Goal: Task Accomplishment & Management: Complete application form

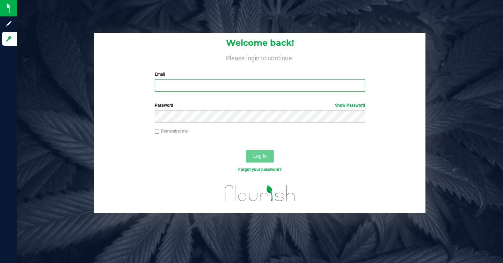
type input "[EMAIL_ADDRESS][DOMAIN_NAME]"
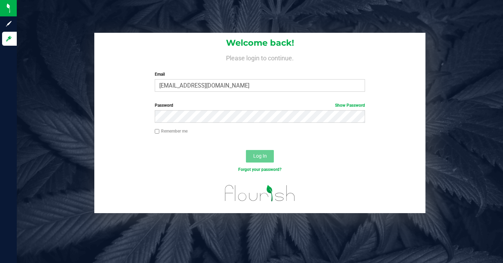
click at [262, 158] on span "Log In" at bounding box center [260, 156] width 14 height 6
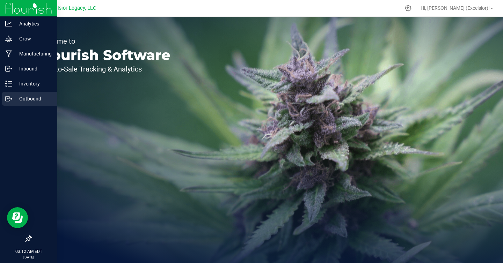
click at [17, 94] on div "Outbound" at bounding box center [29, 99] width 55 height 14
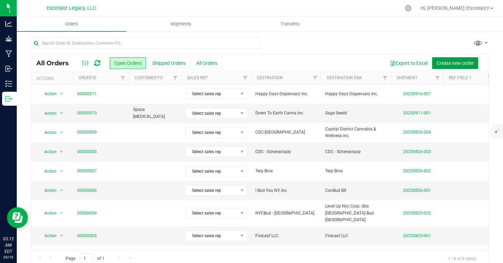
click at [447, 62] on span "Create new order" at bounding box center [455, 63] width 37 height 6
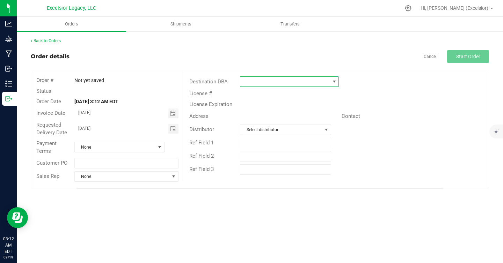
click at [288, 84] on span at bounding box center [284, 82] width 89 height 10
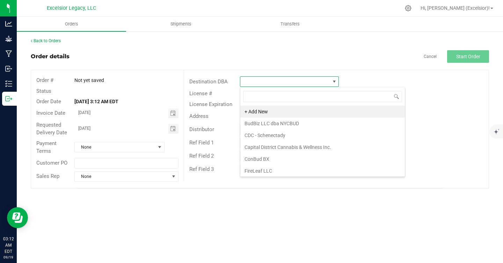
scroll to position [10, 99]
click at [273, 109] on li "+ Add New" at bounding box center [322, 112] width 165 height 12
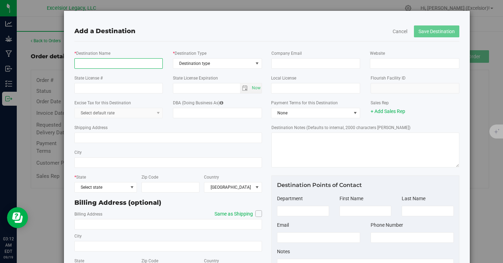
click at [123, 64] on input "* Destination Name" at bounding box center [118, 63] width 89 height 10
type input "Herbwell [GEOGRAPHIC_DATA]"
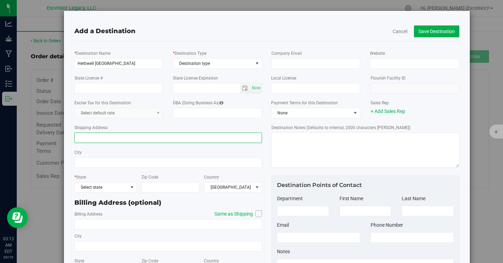
click at [130, 138] on input "Shipping Address" at bounding box center [168, 138] width 188 height 10
paste input "[STREET_ADDRESS]"
type input "[STREET_ADDRESS]"
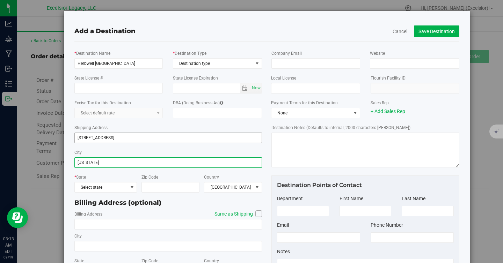
type input "[US_STATE]"
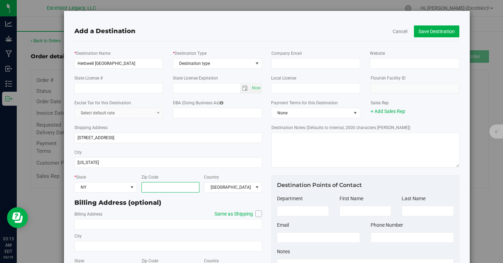
click at [175, 186] on input "Zip Code" at bounding box center [171, 187] width 58 height 10
paste input "10022"
type input "10022"
click at [256, 211] on span at bounding box center [258, 214] width 7 height 7
click at [0, 0] on input "Same as Shipping" at bounding box center [0, 0] width 0 height 0
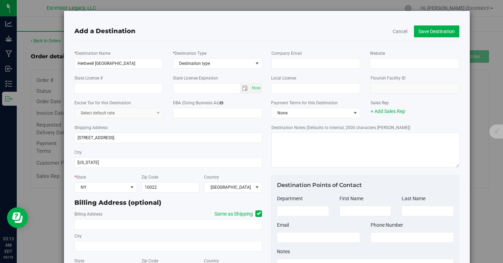
type input "[STREET_ADDRESS]"
type input "[US_STATE]"
type input "10022"
click at [124, 89] on input "State License #" at bounding box center [118, 88] width 89 height 10
paste input "OCM-RETL-24-000260"
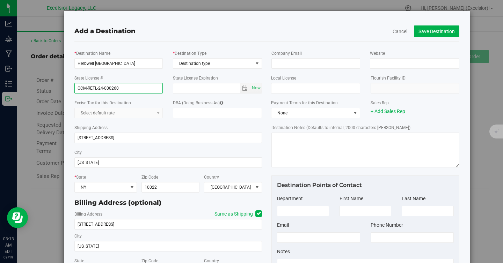
type input "OCM-RETL-24-000260"
click at [199, 84] on input "text" at bounding box center [206, 89] width 67 height 10
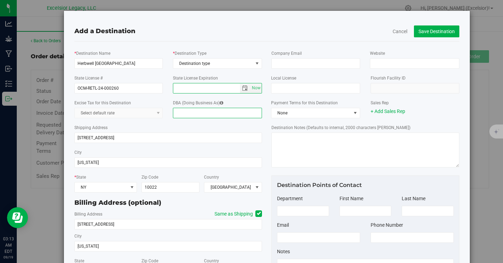
click at [200, 110] on input "DBA (Doing Business As)" at bounding box center [217, 113] width 89 height 10
paste input "NY Retail 5 Inc."
type input "NY Retail 5 Inc."
click at [244, 86] on span "select" at bounding box center [245, 89] width 6 height 6
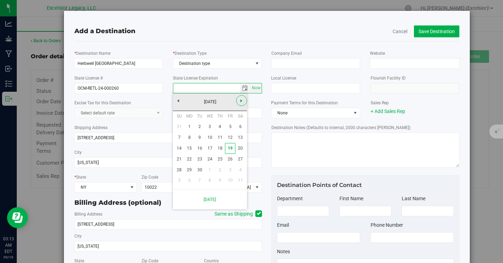
click at [242, 99] on span "Next" at bounding box center [242, 101] width 6 height 6
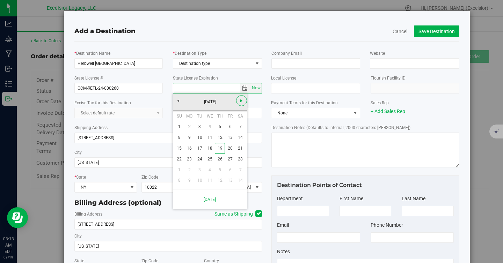
click at [242, 99] on span "Next" at bounding box center [242, 101] width 6 height 6
click at [240, 100] on span "Next" at bounding box center [242, 101] width 6 height 6
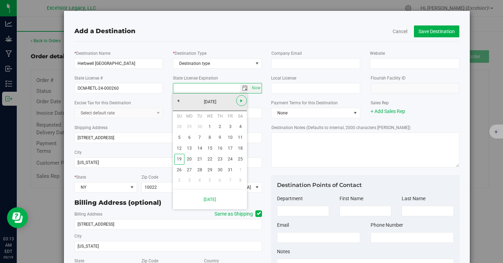
click at [240, 100] on span "Next" at bounding box center [242, 101] width 6 height 6
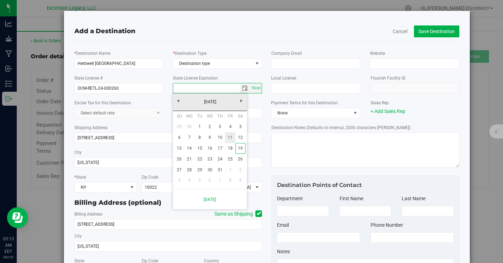
click at [230, 137] on link "11" at bounding box center [230, 137] width 10 height 11
type input "[DATE]"
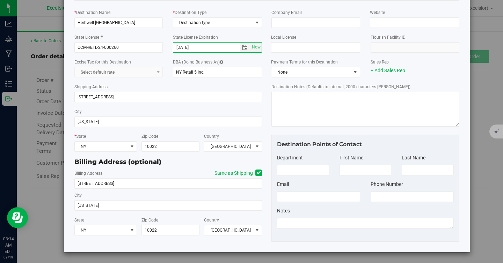
scroll to position [0, 0]
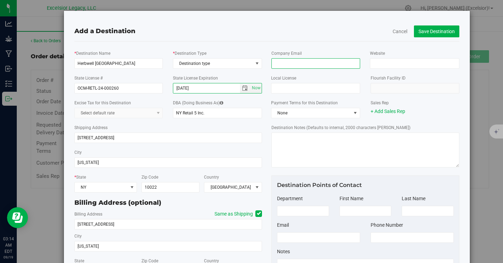
click at [330, 65] on input "email" at bounding box center [315, 63] width 89 height 10
paste input "[EMAIL_ADDRESS][PERSON_NAME][DOMAIN_NAME]"
type input "[EMAIL_ADDRESS][PERSON_NAME][DOMAIN_NAME]"
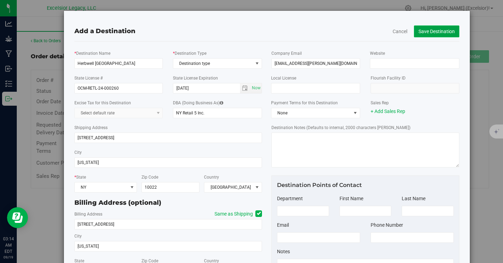
click at [439, 31] on button "Save Destination" at bounding box center [436, 32] width 45 height 12
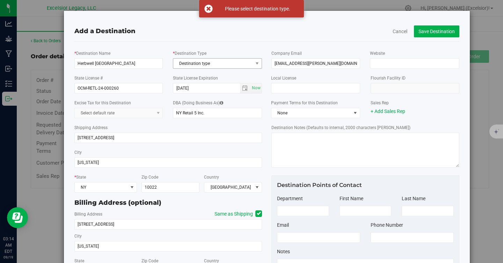
click at [217, 68] on span "Destination type" at bounding box center [213, 64] width 80 height 10
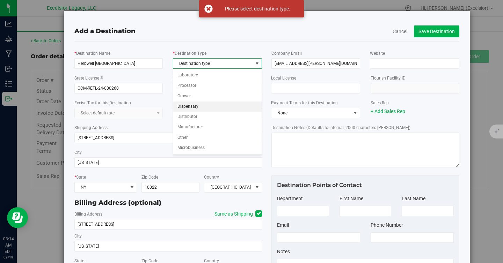
click at [197, 103] on li "Dispensary" at bounding box center [217, 107] width 88 height 10
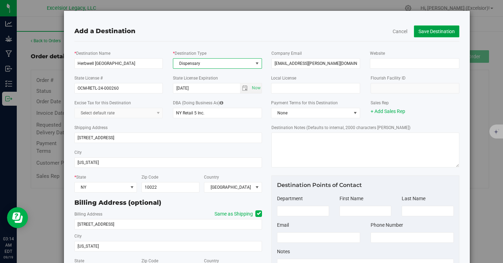
click at [434, 35] on button "Save Destination" at bounding box center [436, 32] width 45 height 12
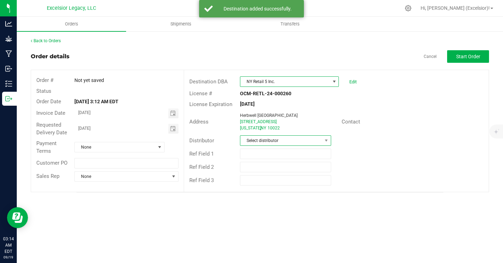
click at [248, 140] on span "Select distributor" at bounding box center [281, 141] width 82 height 10
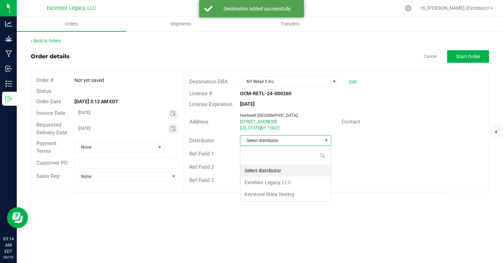
scroll to position [10, 91]
click at [250, 179] on li "Excelsior Legacy, LLC" at bounding box center [285, 183] width 90 height 12
click at [126, 136] on div "Requested Delivery Date [DATE]" at bounding box center [107, 129] width 153 height 19
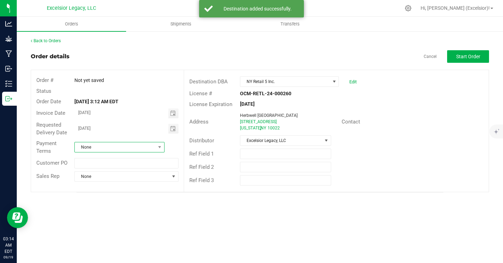
click at [124, 148] on span "None" at bounding box center [115, 148] width 81 height 10
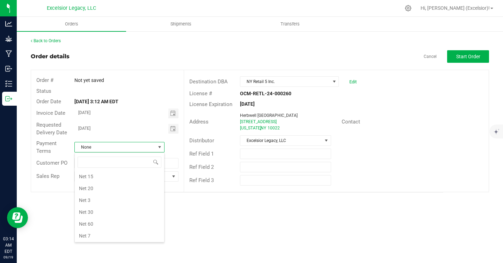
scroll to position [75, 0]
click at [113, 210] on li "Net 30" at bounding box center [119, 209] width 89 height 12
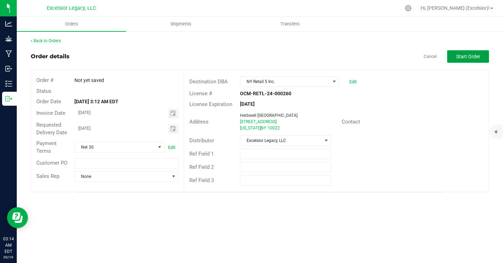
click at [460, 57] on span "Start Order" at bounding box center [468, 57] width 24 height 6
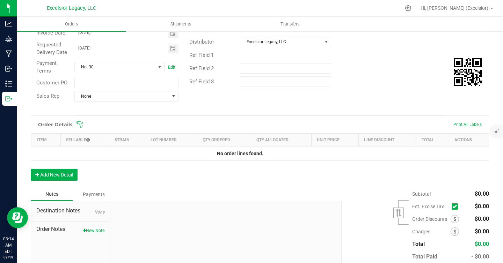
scroll to position [100, 0]
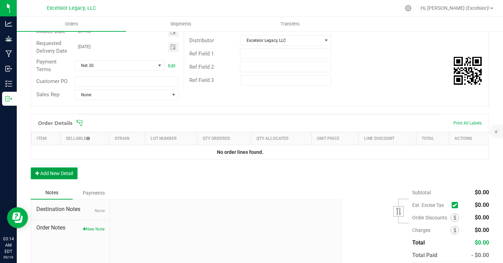
click at [57, 170] on button "Add New Detail" at bounding box center [54, 174] width 47 height 12
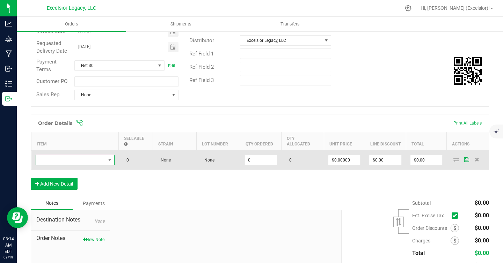
click at [71, 160] on span "NO DATA FOUND" at bounding box center [71, 160] width 70 height 10
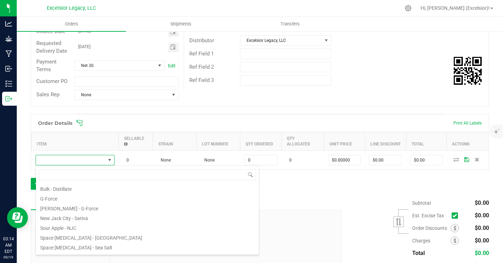
scroll to position [57, 0]
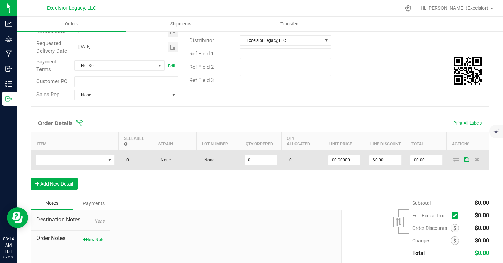
click at [66, 166] on td at bounding box center [74, 160] width 87 height 19
click at [70, 160] on span "NO DATA FOUND" at bounding box center [71, 160] width 70 height 10
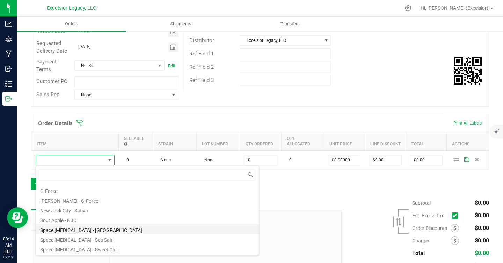
click at [68, 231] on li "Space [MEDICAL_DATA] - [GEOGRAPHIC_DATA]" at bounding box center [147, 230] width 223 height 10
type input "0 ea"
type input "$12.50000"
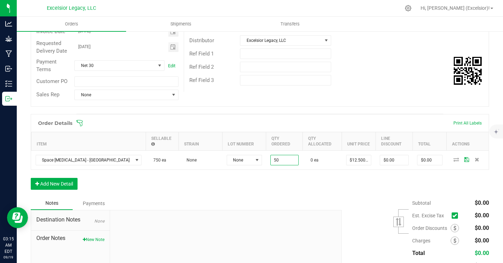
type input "50 ea"
type input "$625.00"
click at [283, 179] on div "Order Details Print All Labels Item Sellable Strain Lot Number Qty Ordered Qty …" at bounding box center [260, 155] width 458 height 83
click at [70, 182] on button "Add New Detail" at bounding box center [54, 184] width 47 height 12
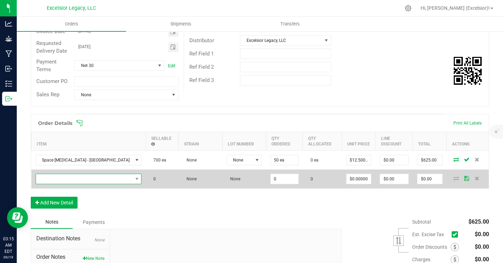
click at [75, 181] on span "NO DATA FOUND" at bounding box center [84, 179] width 97 height 10
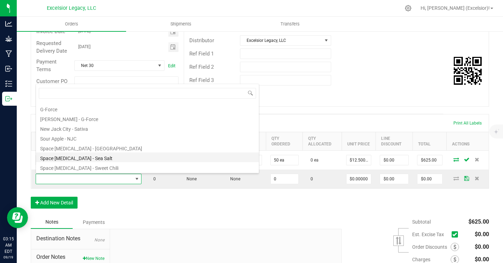
click at [85, 158] on li "Space [MEDICAL_DATA] - Sea Salt" at bounding box center [147, 158] width 223 height 10
type input "0 ea"
type input "$12.50000"
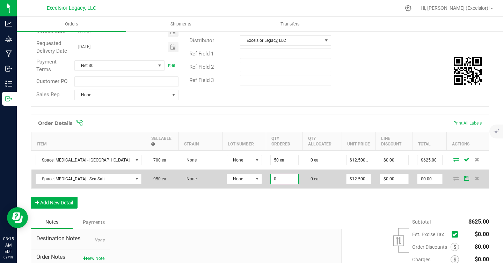
click at [271, 179] on input "0" at bounding box center [285, 179] width 28 height 10
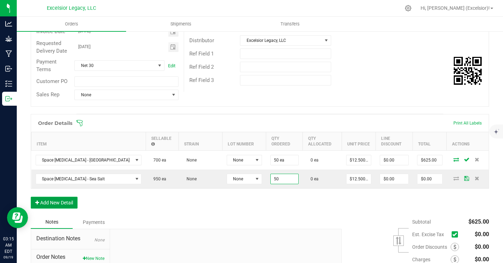
type input "50 ea"
type input "$625.00"
click at [55, 205] on button "Add New Detail" at bounding box center [54, 203] width 47 height 12
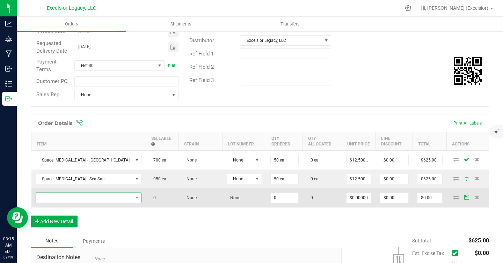
click at [67, 195] on span "NO DATA FOUND" at bounding box center [84, 198] width 97 height 10
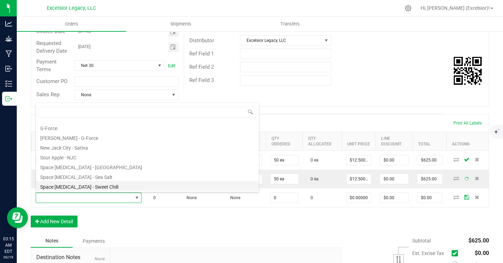
click at [79, 186] on li "Space [MEDICAL_DATA] - Sweet Chili" at bounding box center [147, 186] width 223 height 10
type input "0 ea"
type input "$12.50000"
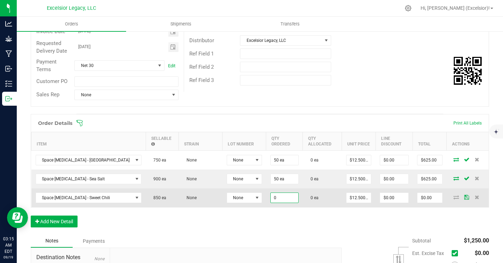
click at [271, 197] on input "0" at bounding box center [285, 198] width 28 height 10
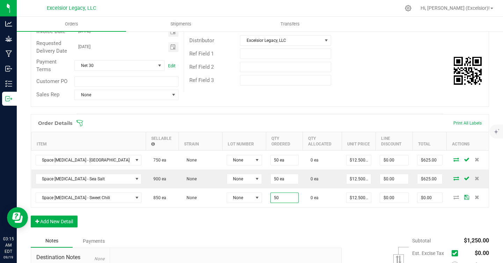
type input "50 ea"
type input "$625.00"
click at [293, 208] on div "Order Details Print All Labels Item Sellable Strain Lot Number Qty Ordered Qty …" at bounding box center [260, 174] width 458 height 121
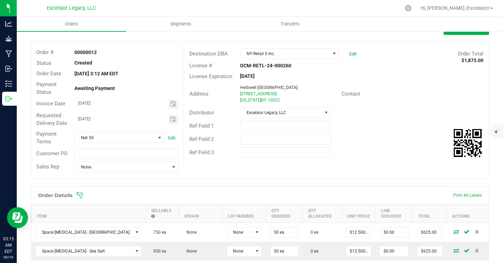
scroll to position [0, 0]
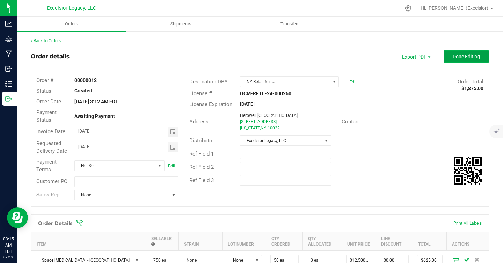
click at [459, 60] on button "Done Editing" at bounding box center [466, 56] width 45 height 13
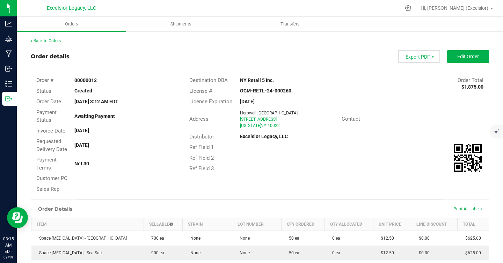
click at [429, 55] on span "Export PDF" at bounding box center [419, 56] width 42 height 13
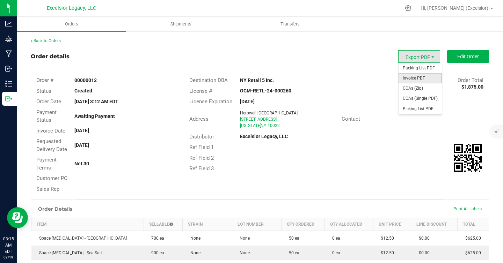
click at [410, 78] on span "Invoice PDF" at bounding box center [420, 78] width 43 height 10
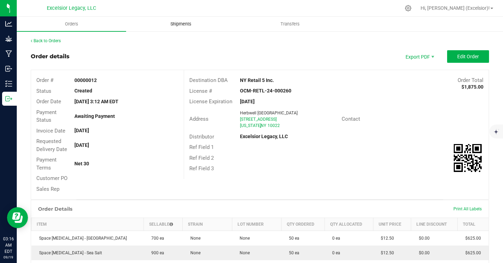
click at [174, 20] on uib-tab-heading "Shipments" at bounding box center [180, 24] width 109 height 14
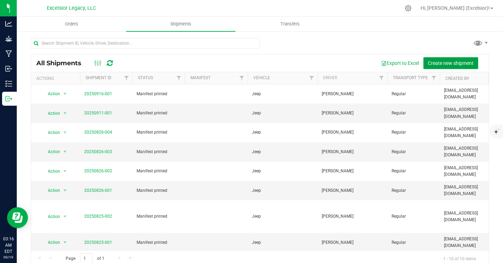
click at [440, 62] on span "Create new shipment" at bounding box center [451, 63] width 46 height 6
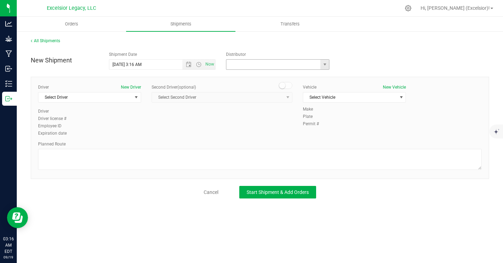
click at [283, 67] on input "text" at bounding box center [271, 65] width 91 height 10
click at [320, 66] on span at bounding box center [277, 64] width 103 height 10
click at [325, 65] on span "select" at bounding box center [325, 65] width 6 height 6
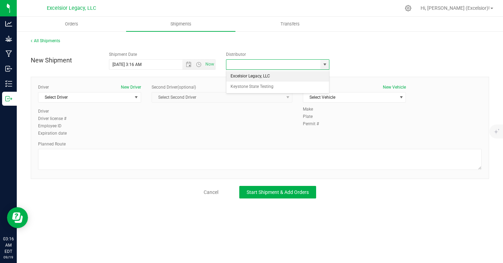
click at [291, 76] on li "Excelsior Legacy, LLC" at bounding box center [277, 76] width 103 height 10
type input "Excelsior Legacy, LLC"
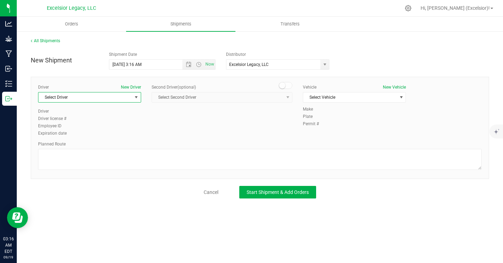
click at [58, 101] on span "Select Driver" at bounding box center [85, 98] width 94 height 10
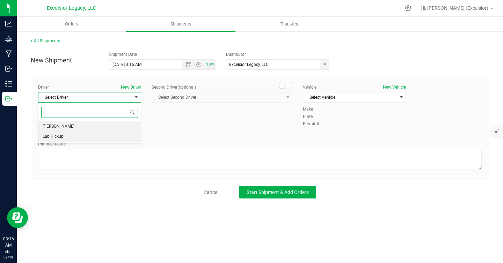
click at [60, 124] on span "[PERSON_NAME]" at bounding box center [59, 126] width 32 height 9
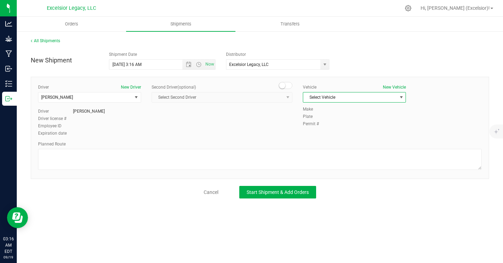
click at [344, 93] on span "Select Vehicle" at bounding box center [350, 98] width 94 height 10
click at [343, 95] on span "Select Vehicle" at bounding box center [350, 98] width 94 height 10
click at [341, 94] on span "Select Vehicle" at bounding box center [350, 98] width 94 height 10
click at [334, 109] on li "Jeep" at bounding box center [354, 109] width 102 height 10
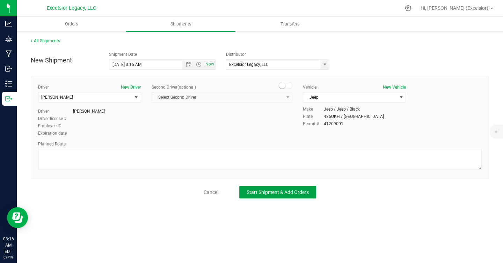
click at [278, 198] on button "Start Shipment & Add Orders" at bounding box center [277, 192] width 77 height 13
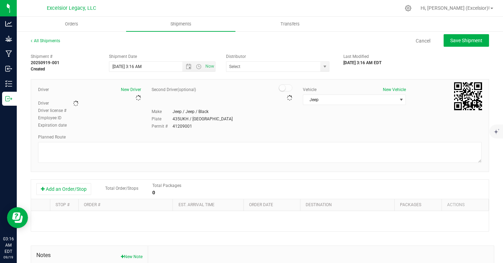
type input "Excelsior Legacy, LLC"
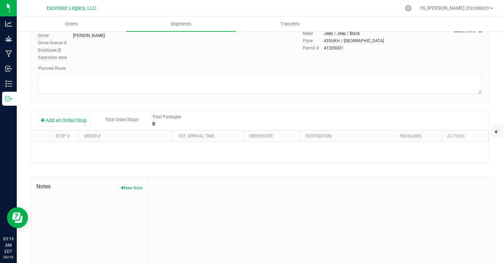
scroll to position [93, 0]
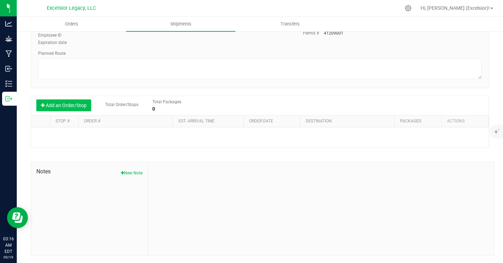
click at [79, 109] on button "Add an Order/Stop" at bounding box center [63, 106] width 55 height 12
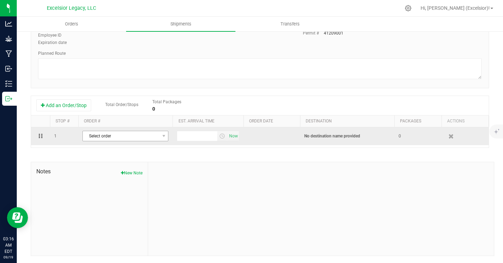
click at [138, 132] on span "Select order" at bounding box center [121, 136] width 77 height 10
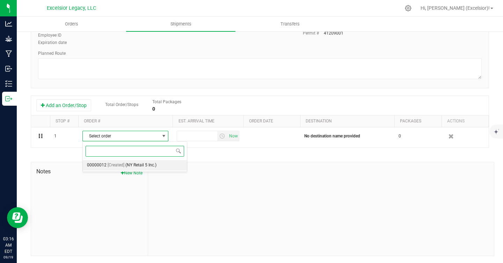
click at [131, 166] on span "(NY Retail 5 Inc.)" at bounding box center [140, 165] width 31 height 9
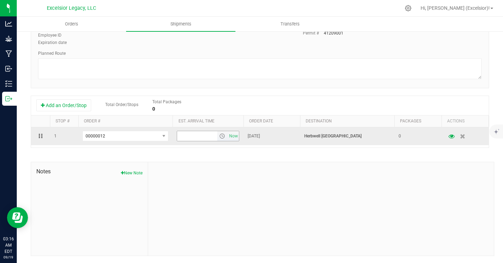
click at [222, 136] on span "select" at bounding box center [222, 136] width 6 height 6
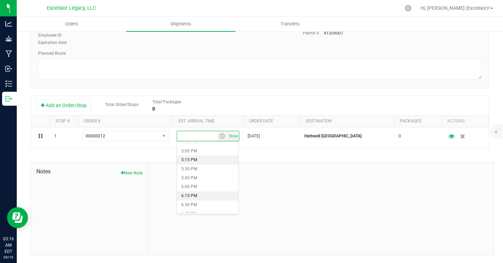
scroll to position [598, 0]
click at [198, 172] on li "5:15 PM" at bounding box center [207, 169] width 61 height 9
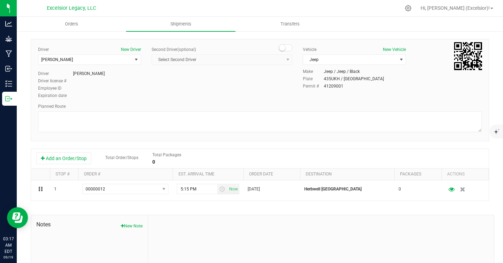
scroll to position [0, 0]
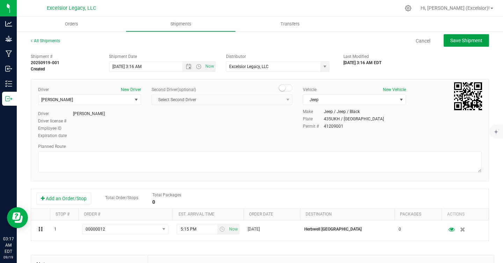
click at [464, 38] on span "Save Shipment" at bounding box center [466, 41] width 32 height 6
type input "[DATE] 7:16 AM"
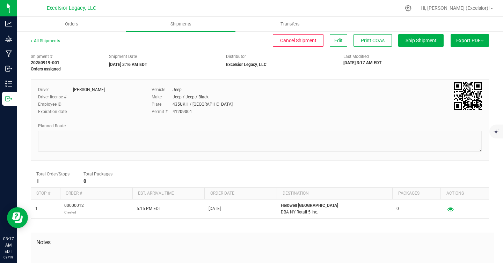
click at [464, 38] on span "Export PDF" at bounding box center [469, 41] width 27 height 6
click at [460, 56] on span "Manifest by Package ID" at bounding box center [459, 55] width 44 height 5
click at [467, 40] on span "Export PDF" at bounding box center [469, 41] width 27 height 6
click at [455, 65] on span "Manifest by Lot" at bounding box center [451, 66] width 29 height 5
click at [335, 37] on button "Edit" at bounding box center [338, 40] width 17 height 13
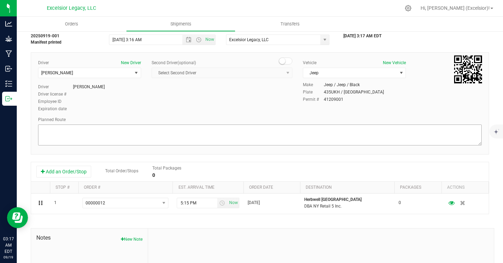
scroll to position [93, 0]
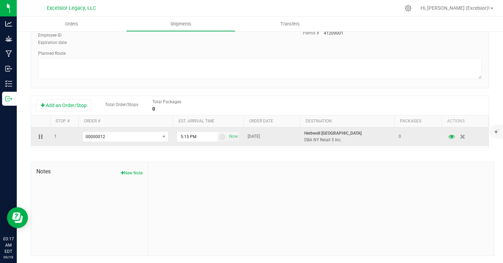
click at [39, 137] on icon at bounding box center [39, 137] width 1 height 4
click at [402, 137] on td "0" at bounding box center [417, 137] width 47 height 19
click at [452, 137] on icon "button" at bounding box center [451, 137] width 7 height 5
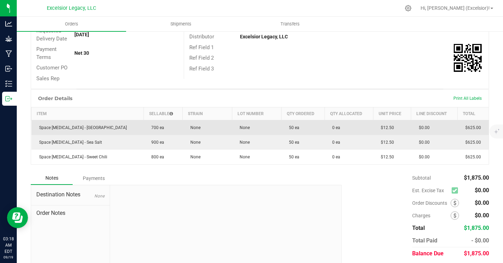
click at [335, 128] on span "0 ea" at bounding box center [335, 127] width 12 height 5
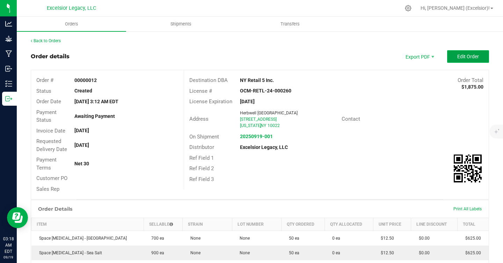
click at [457, 57] on button "Edit Order" at bounding box center [468, 56] width 42 height 13
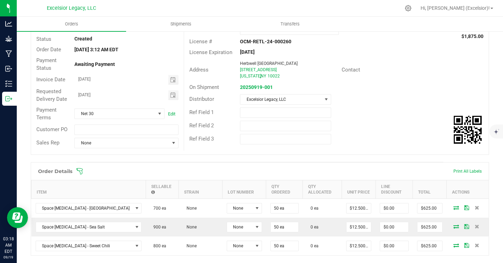
scroll to position [79, 0]
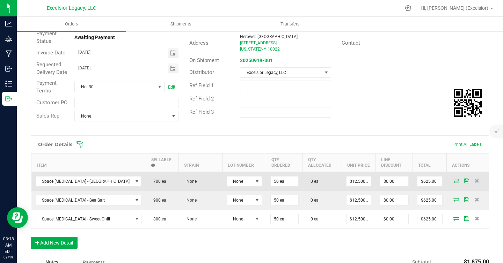
click at [303, 184] on td "0 ea" at bounding box center [322, 181] width 39 height 19
click at [307, 182] on span "0 ea" at bounding box center [313, 181] width 12 height 5
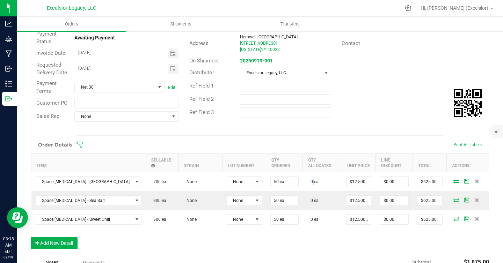
scroll to position [110, 0]
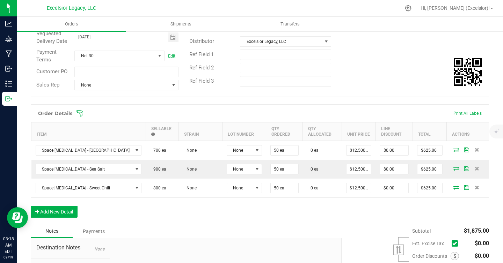
click at [296, 201] on div "Order Details Print All Labels Item Sellable Strain Lot Number Qty Ordered Qty …" at bounding box center [260, 164] width 458 height 121
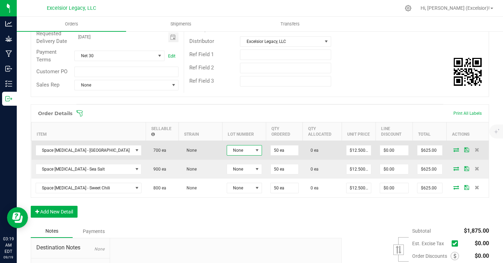
click at [227, 153] on span "None" at bounding box center [240, 151] width 26 height 10
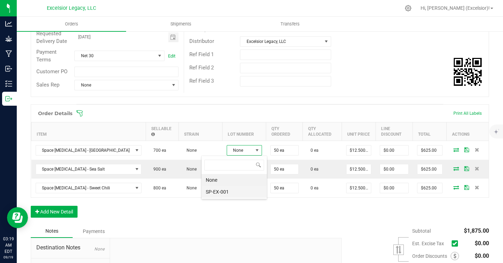
click at [216, 193] on li "SP-EX-001" at bounding box center [234, 192] width 65 height 12
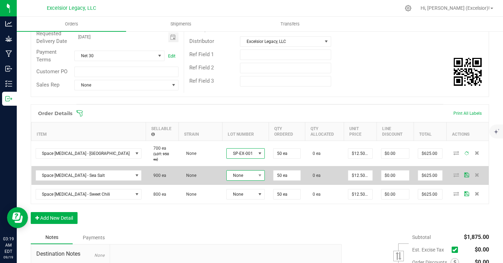
click at [227, 171] on span "None" at bounding box center [241, 176] width 29 height 10
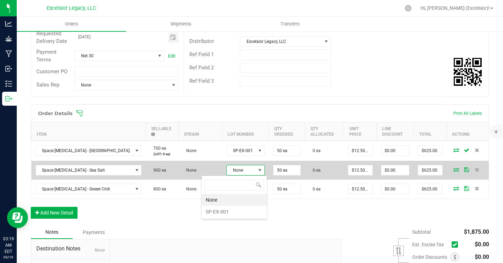
scroll to position [34929, 34902]
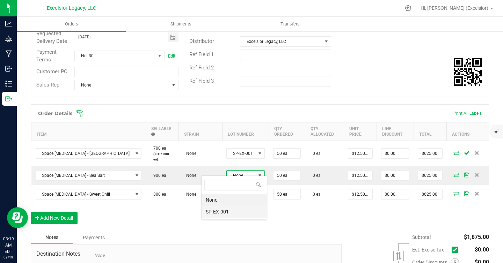
click at [213, 212] on li "SP-EX-001" at bounding box center [234, 212] width 65 height 12
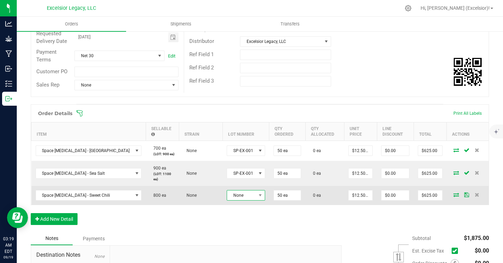
click at [227, 197] on span "None" at bounding box center [241, 196] width 29 height 10
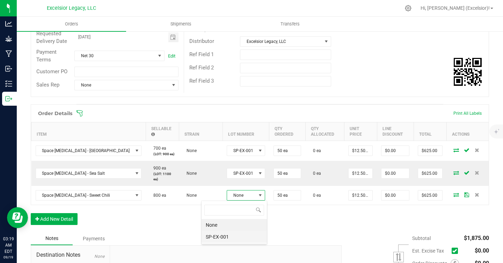
click at [212, 237] on li "SP-EX-001" at bounding box center [234, 237] width 65 height 12
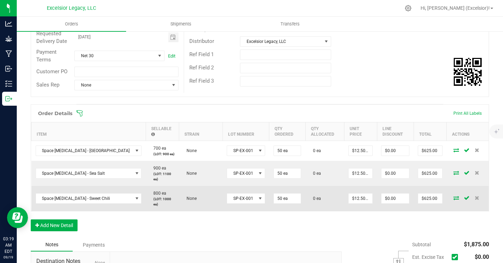
click at [305, 204] on td "0 ea" at bounding box center [324, 198] width 39 height 25
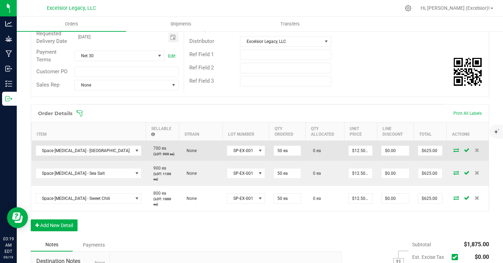
click at [466, 149] on icon at bounding box center [467, 150] width 6 height 4
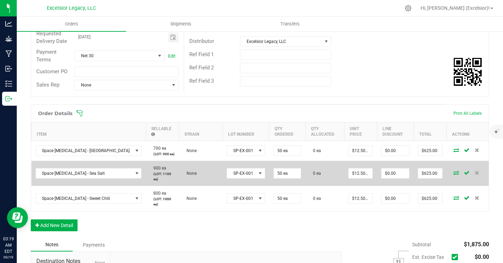
click at [467, 171] on icon at bounding box center [467, 173] width 6 height 4
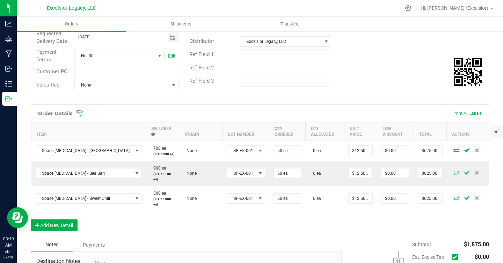
scroll to position [0, 0]
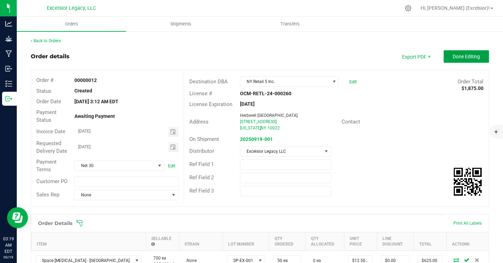
click at [458, 54] on span "Done Editing" at bounding box center [466, 57] width 27 height 6
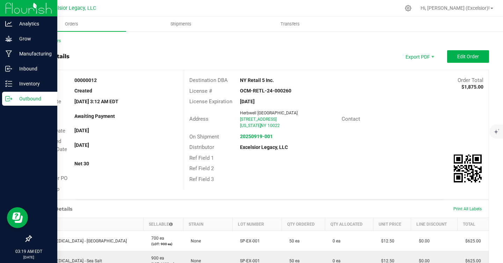
click at [7, 95] on div "Outbound" at bounding box center [29, 99] width 55 height 14
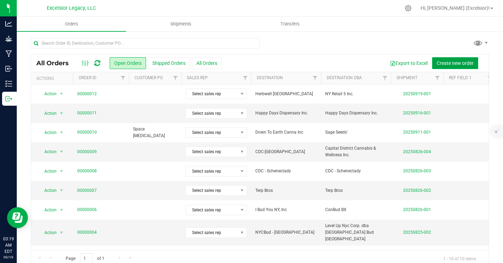
click at [463, 61] on span "Create new order" at bounding box center [455, 63] width 37 height 6
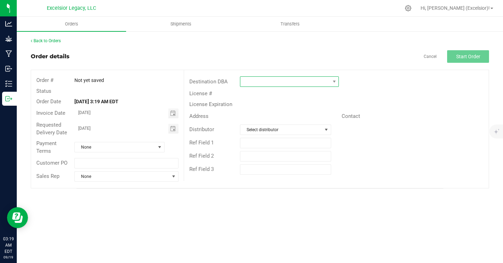
click at [249, 84] on span at bounding box center [284, 82] width 89 height 10
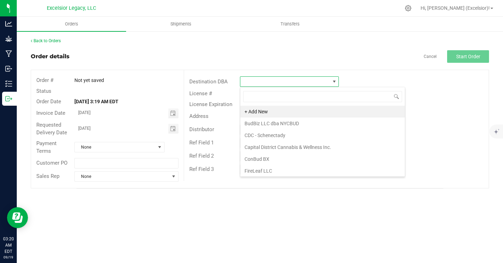
click at [273, 85] on span at bounding box center [284, 82] width 89 height 10
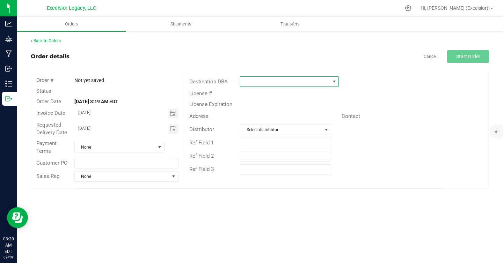
click at [273, 82] on span at bounding box center [284, 82] width 89 height 10
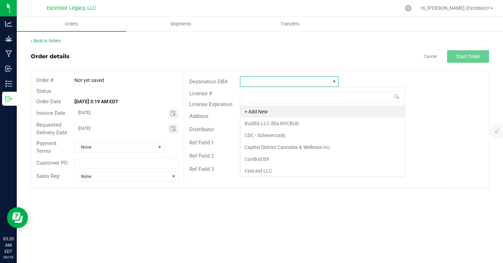
scroll to position [10, 99]
click at [264, 110] on li "+ Add New" at bounding box center [322, 112] width 165 height 12
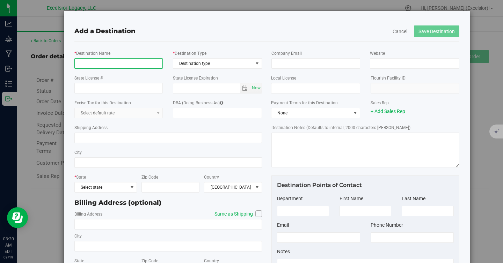
click at [133, 62] on input "* Destination Name" at bounding box center [118, 63] width 89 height 10
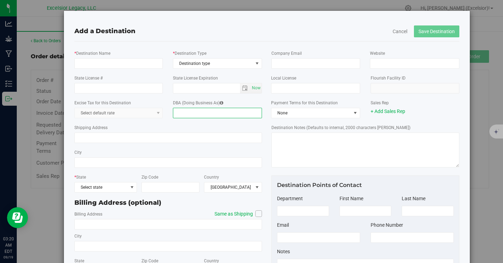
click at [198, 116] on input "DBA (Doing Business As)" at bounding box center [217, 113] width 89 height 10
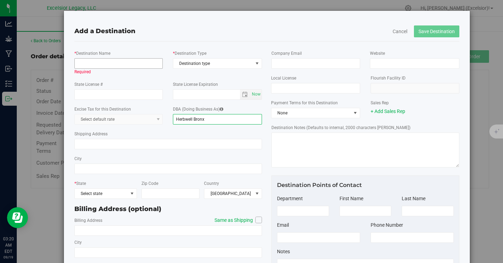
type input "Herbwell Bronx"
click at [138, 63] on input "* Destination Name" at bounding box center [118, 63] width 89 height 10
paste input "NY Retail 2 Inc."
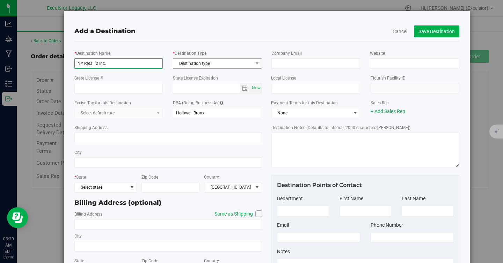
type input "NY Retail 2 Inc."
click at [217, 65] on span "Destination type" at bounding box center [213, 64] width 80 height 10
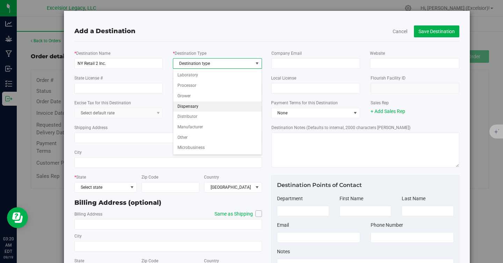
click at [202, 104] on li "Dispensary" at bounding box center [217, 107] width 88 height 10
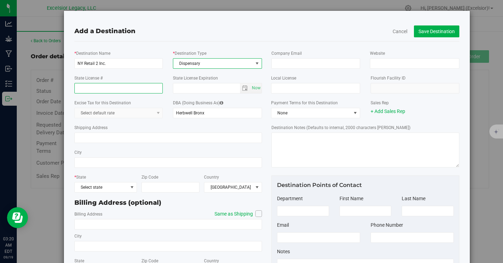
click at [140, 89] on input "State License #" at bounding box center [118, 88] width 89 height 10
paste input "OCM-RETL-24-000154"
type input "OCM-RETL-24-000154"
click at [247, 87] on span "select" at bounding box center [245, 89] width 6 height 6
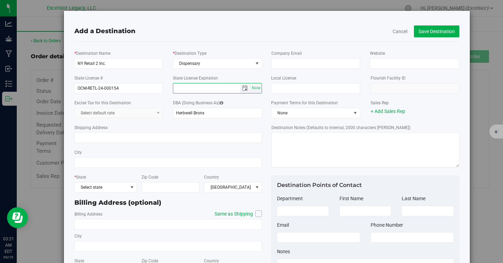
click at [244, 93] on span "select" at bounding box center [245, 89] width 10 height 10
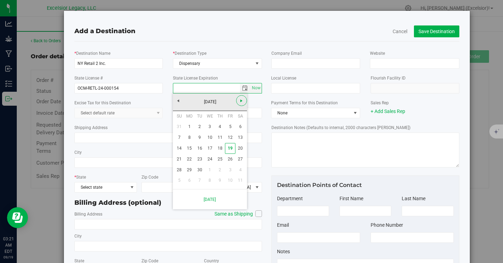
click at [241, 102] on span "Next" at bounding box center [242, 101] width 6 height 6
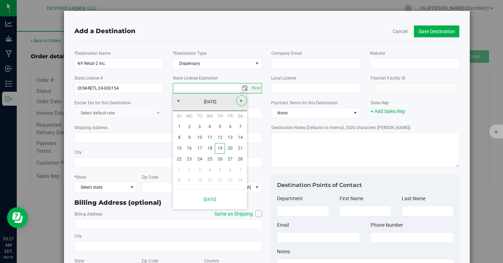
click at [241, 102] on span "Next" at bounding box center [242, 101] width 6 height 6
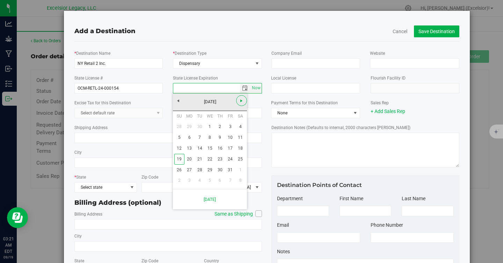
click at [241, 102] on span "Next" at bounding box center [242, 101] width 6 height 6
click at [180, 147] on link "9" at bounding box center [179, 148] width 10 height 11
type input "[DATE]"
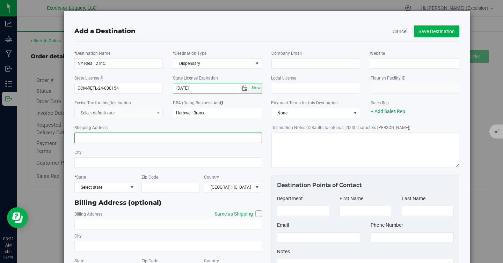
click at [131, 138] on input "Shipping Address" at bounding box center [168, 138] width 188 height 10
paste input "[STREET_ADDRESS]"
type input "[STREET_ADDRESS]"
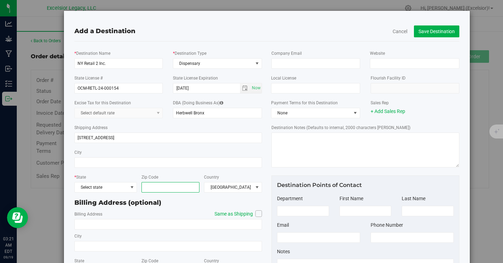
click at [179, 189] on input "Zip Code" at bounding box center [171, 187] width 58 height 10
paste input "10458"
type input "10458"
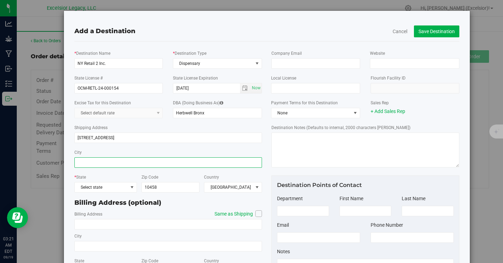
click at [123, 163] on input "City" at bounding box center [168, 163] width 188 height 10
type input "[GEOGRAPHIC_DATA]"
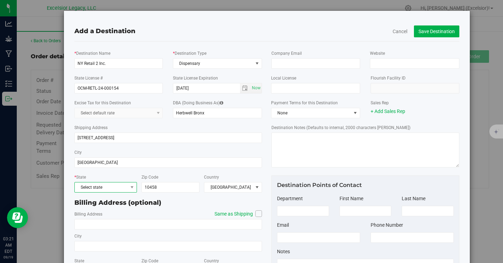
click at [112, 185] on span "Select state" at bounding box center [101, 188] width 53 height 10
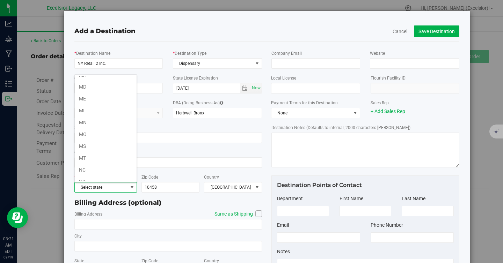
scroll to position [337, 0]
click at [111, 147] on li "NY" at bounding box center [106, 149] width 62 height 12
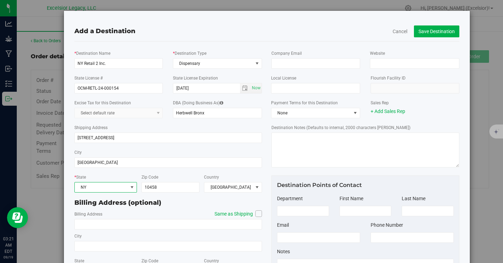
click at [261, 212] on span at bounding box center [258, 214] width 7 height 7
click at [0, 0] on input "Same as Shipping" at bounding box center [0, 0] width 0 height 0
type input "[STREET_ADDRESS]"
type input "[GEOGRAPHIC_DATA]"
type input "10458"
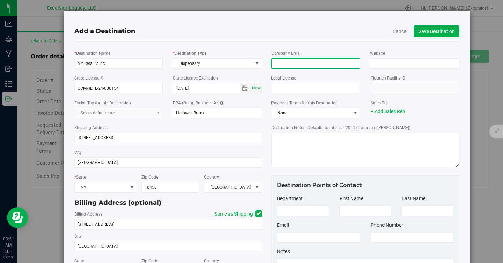
click at [342, 67] on input "email" at bounding box center [315, 63] width 89 height 10
paste input "[EMAIL_ADDRESS][PERSON_NAME][DOMAIN_NAME]"
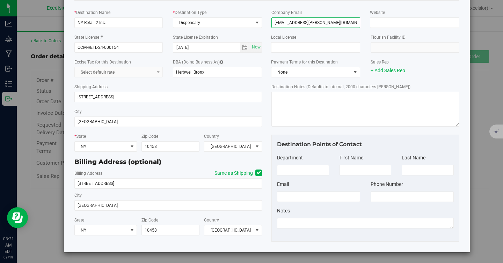
scroll to position [0, 0]
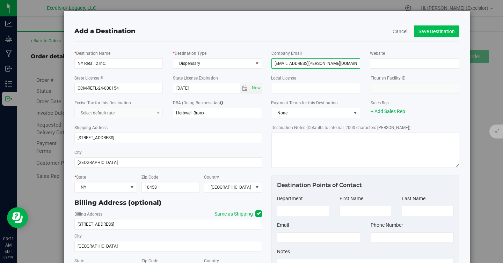
type input "[EMAIL_ADDRESS][PERSON_NAME][DOMAIN_NAME]"
click at [431, 32] on button "Save Destination" at bounding box center [436, 32] width 45 height 12
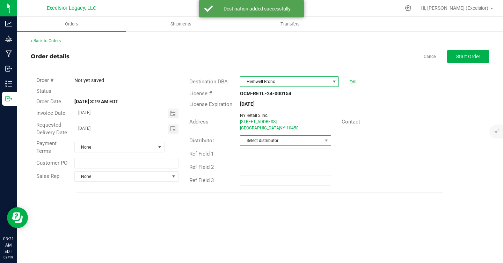
click at [271, 142] on span "Select distributor" at bounding box center [281, 141] width 82 height 10
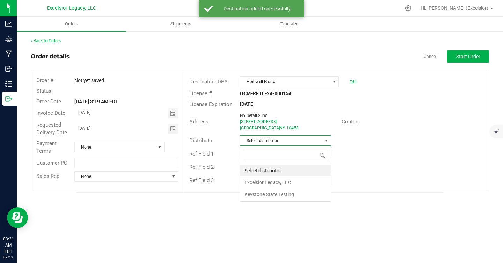
scroll to position [10, 91]
click at [266, 181] on li "Excelsior Legacy, LLC" at bounding box center [285, 183] width 90 height 12
click at [128, 139] on div "Payment Terms None" at bounding box center [107, 147] width 153 height 19
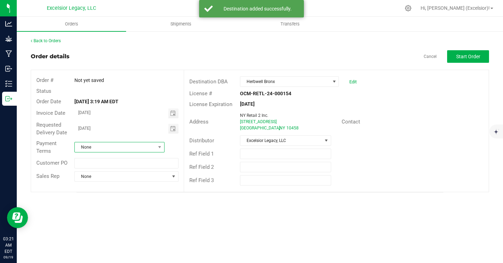
click at [126, 146] on span "None" at bounding box center [115, 148] width 81 height 10
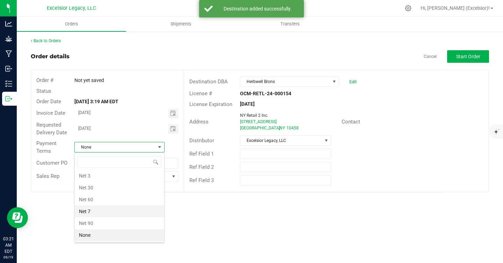
scroll to position [96, 0]
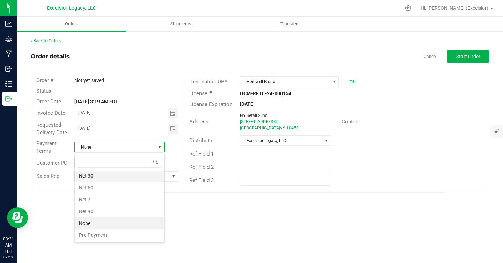
click at [130, 181] on li "Net 30" at bounding box center [119, 176] width 89 height 12
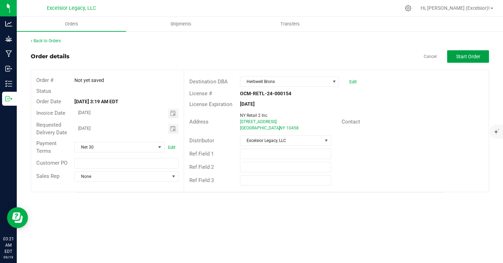
click at [466, 58] on span "Start Order" at bounding box center [468, 57] width 24 height 6
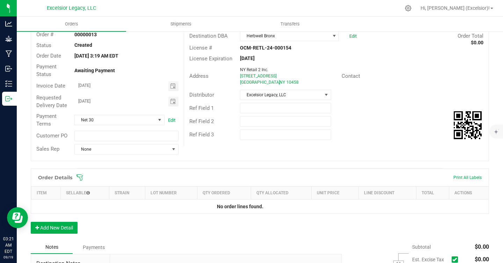
scroll to position [90, 0]
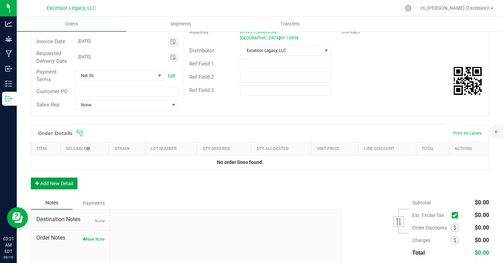
click at [78, 180] on button "Add New Detail" at bounding box center [54, 184] width 47 height 12
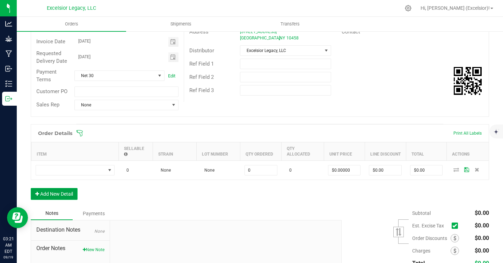
click at [61, 195] on button "Add New Detail" at bounding box center [54, 194] width 47 height 12
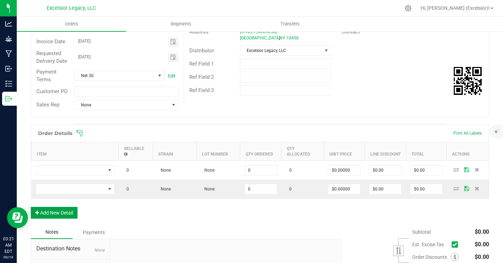
click at [63, 213] on button "Add New Detail" at bounding box center [54, 213] width 47 height 12
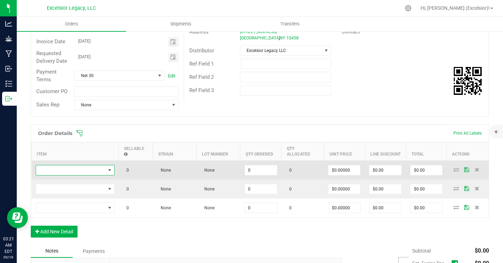
click at [87, 167] on span "NO DATA FOUND" at bounding box center [71, 171] width 70 height 10
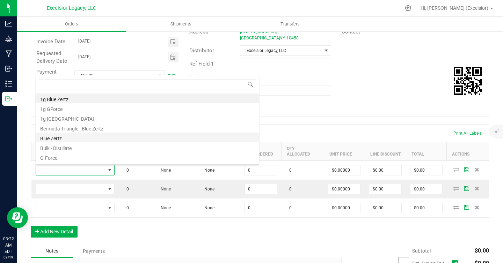
scroll to position [57, 0]
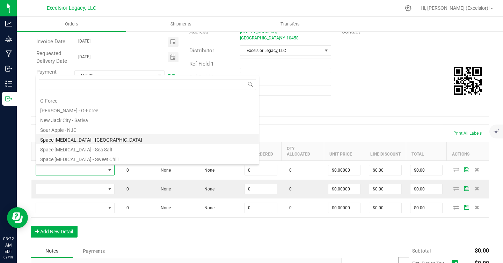
click at [90, 137] on li "Space [MEDICAL_DATA] - [GEOGRAPHIC_DATA]" at bounding box center [147, 139] width 223 height 10
type input "0 ea"
type input "$12.50000"
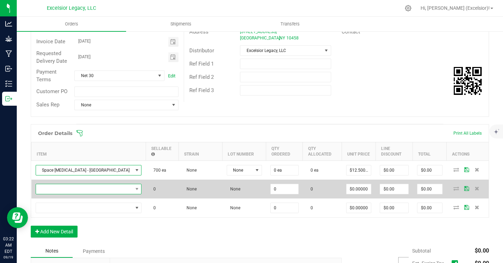
click at [83, 191] on span "NO DATA FOUND" at bounding box center [84, 189] width 97 height 10
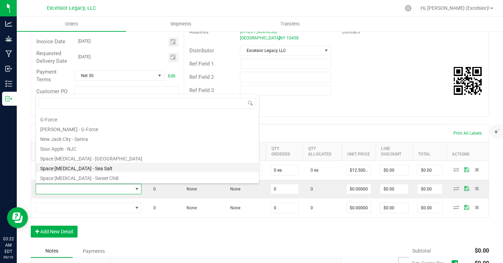
click at [86, 170] on li "Space [MEDICAL_DATA] - Sea Salt" at bounding box center [147, 168] width 223 height 10
type input "0 ea"
type input "$12.50000"
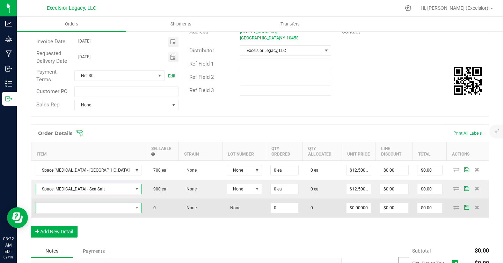
click at [84, 205] on span "NO DATA FOUND" at bounding box center [84, 208] width 97 height 10
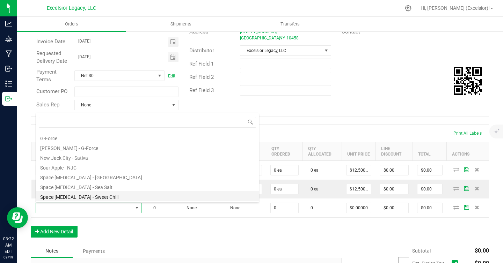
click at [82, 197] on li "Space [MEDICAL_DATA] - Sweet Chili" at bounding box center [147, 196] width 223 height 10
type input "0 ea"
type input "$12.50000"
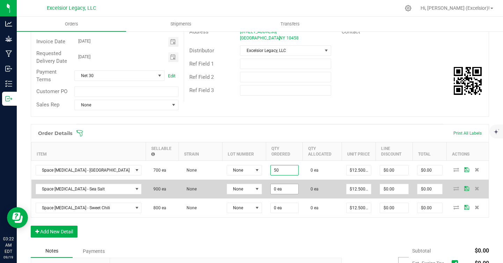
type input "50 ea"
type input "$625.00"
click at [271, 188] on input "0" at bounding box center [285, 189] width 28 height 10
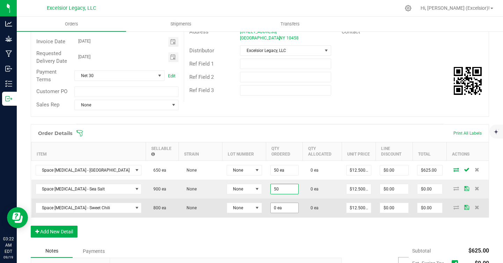
type input "50 ea"
type input "$625.00"
click at [271, 206] on input "0" at bounding box center [285, 208] width 28 height 10
type input "50 ea"
type input "$625.00"
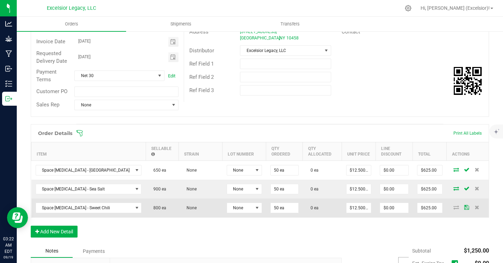
click at [266, 216] on td "50 ea" at bounding box center [284, 208] width 37 height 19
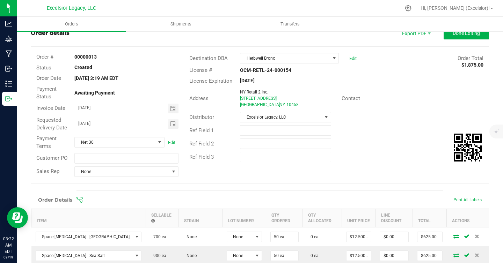
scroll to position [0, 0]
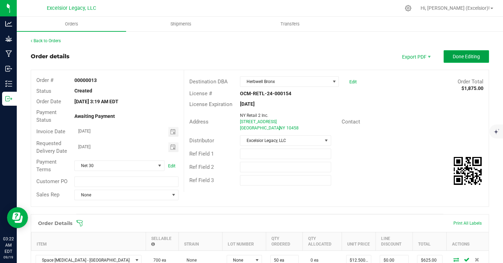
click at [470, 57] on span "Done Editing" at bounding box center [466, 57] width 27 height 6
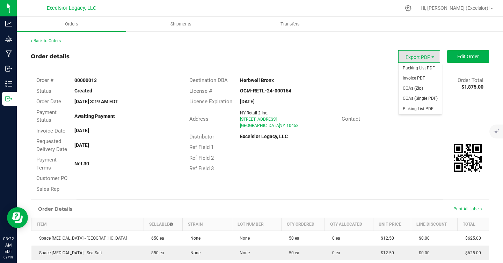
click at [423, 59] on span "Export PDF" at bounding box center [419, 56] width 42 height 13
click at [416, 80] on span "Invoice PDF" at bounding box center [420, 78] width 43 height 10
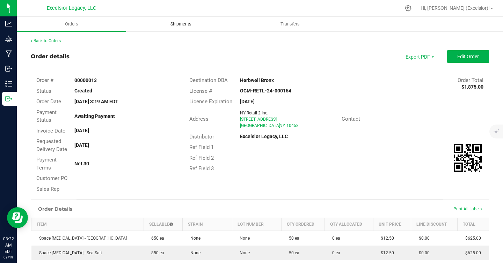
click at [191, 25] on span "Shipments" at bounding box center [181, 24] width 40 height 6
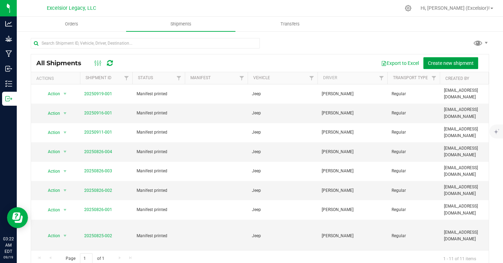
click at [449, 64] on span "Create new shipment" at bounding box center [451, 63] width 46 height 6
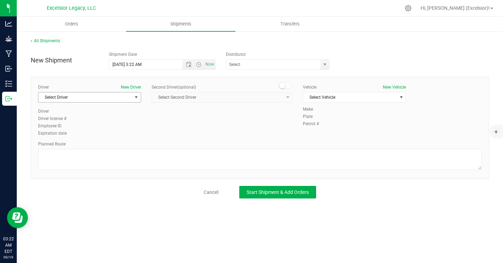
click at [113, 97] on span "Select Driver" at bounding box center [85, 98] width 94 height 10
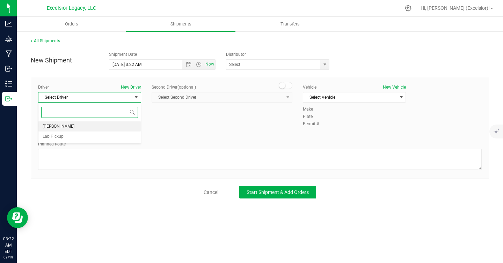
click at [89, 128] on li "[PERSON_NAME]" at bounding box center [89, 127] width 102 height 10
click at [270, 60] on input "text" at bounding box center [271, 65] width 91 height 10
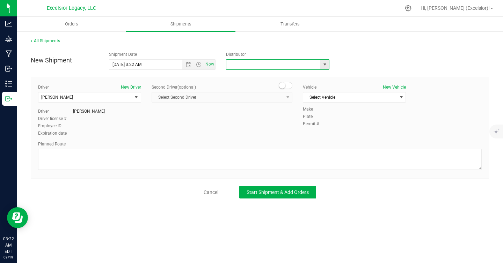
click at [327, 64] on span "select" at bounding box center [325, 65] width 6 height 6
click at [290, 77] on li "Excelsior Legacy, LLC" at bounding box center [277, 76] width 103 height 10
type input "Excelsior Legacy, LLC"
click at [371, 95] on span "Select Vehicle" at bounding box center [350, 98] width 94 height 10
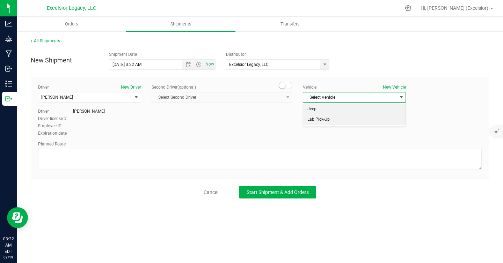
click at [353, 110] on li "Jeep" at bounding box center [354, 109] width 102 height 10
click at [271, 195] on span "Start Shipment & Add Orders" at bounding box center [278, 193] width 62 height 6
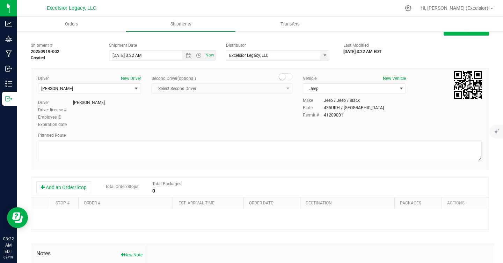
scroll to position [16, 0]
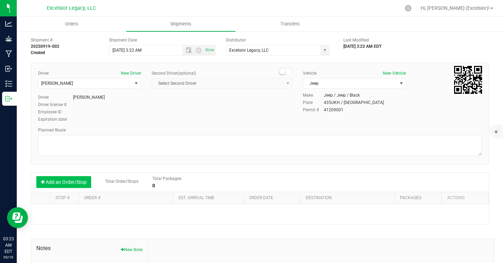
click at [75, 187] on button "Add an Order/Stop" at bounding box center [63, 182] width 55 height 12
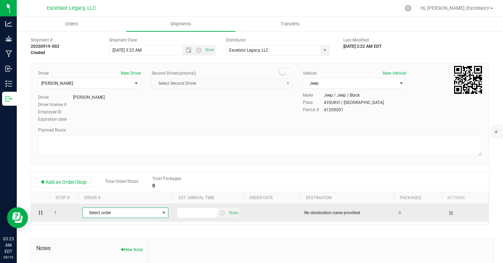
click at [112, 211] on span "Select order" at bounding box center [121, 213] width 77 height 10
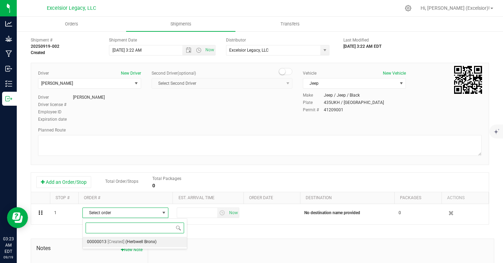
click at [115, 243] on span "[Created]" at bounding box center [116, 242] width 17 height 9
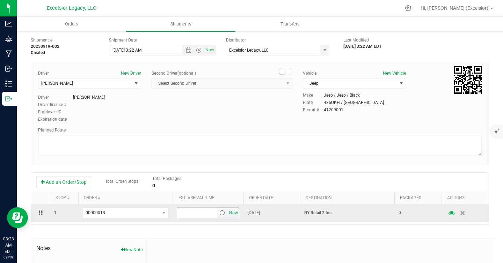
scroll to position [93, 0]
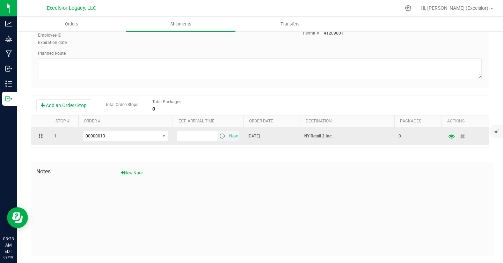
click at [219, 137] on span "select" at bounding box center [222, 136] width 10 height 10
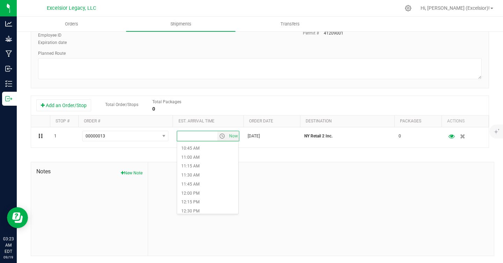
scroll to position [415, 0]
click at [197, 184] on li "12:30 PM" at bounding box center [207, 181] width 61 height 9
click at [342, 151] on div "Shipment # 20250919-002 Created Shipment Date [DATE] 3:22 AM Now Distributor Ex…" at bounding box center [260, 106] width 458 height 299
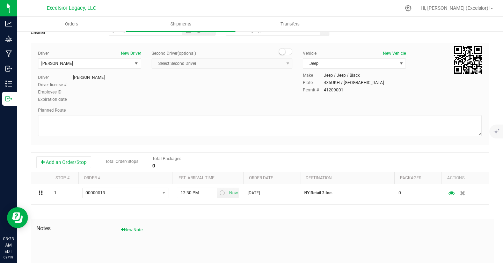
scroll to position [0, 0]
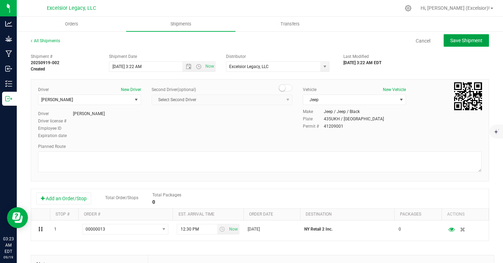
click at [456, 42] on span "Save Shipment" at bounding box center [466, 41] width 32 height 6
type input "[DATE] 7:22 AM"
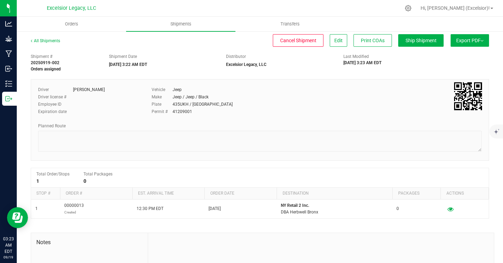
click at [463, 45] on button "Export PDF" at bounding box center [470, 40] width 38 height 13
click at [457, 54] on span "Manifest by Package ID" at bounding box center [459, 55] width 44 height 5
click at [217, 68] on div "Shipment # 20250919-002 Manifest printed Shipment Date [DATE] 3:22 AM EDT Distr…" at bounding box center [260, 61] width 469 height 22
